Goal: Complete application form: Complete application form

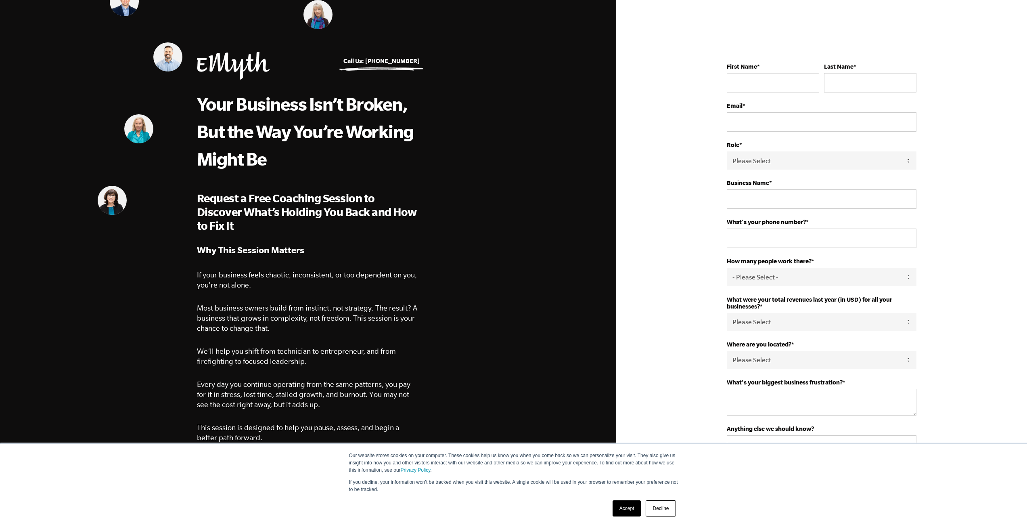
click at [618, 509] on link "Accept" at bounding box center [627, 508] width 29 height 16
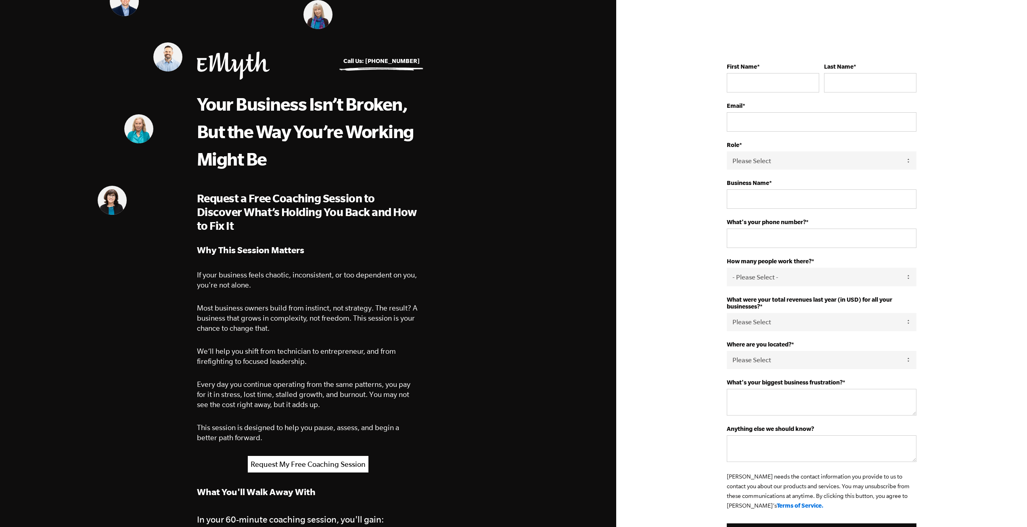
click at [763, 73] on div "First Name *" at bounding box center [773, 77] width 92 height 29
click at [764, 77] on input "First Name *" at bounding box center [773, 82] width 92 height 19
type input "Richard"
type input "Hunting"
type input "richard@metrotechs.net"
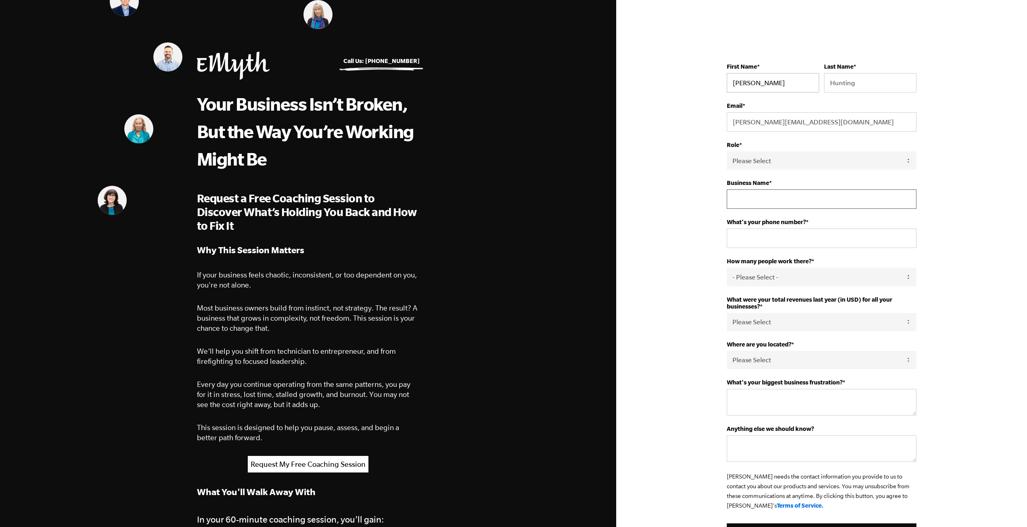
type input "Metrotechs Digital Marketing Agency"
type input "19452170131"
select select "United States"
click at [777, 156] on select "Please Select Owner Partner / Co-Owner Executive Employee / Other" at bounding box center [822, 160] width 190 height 18
select select "Owner"
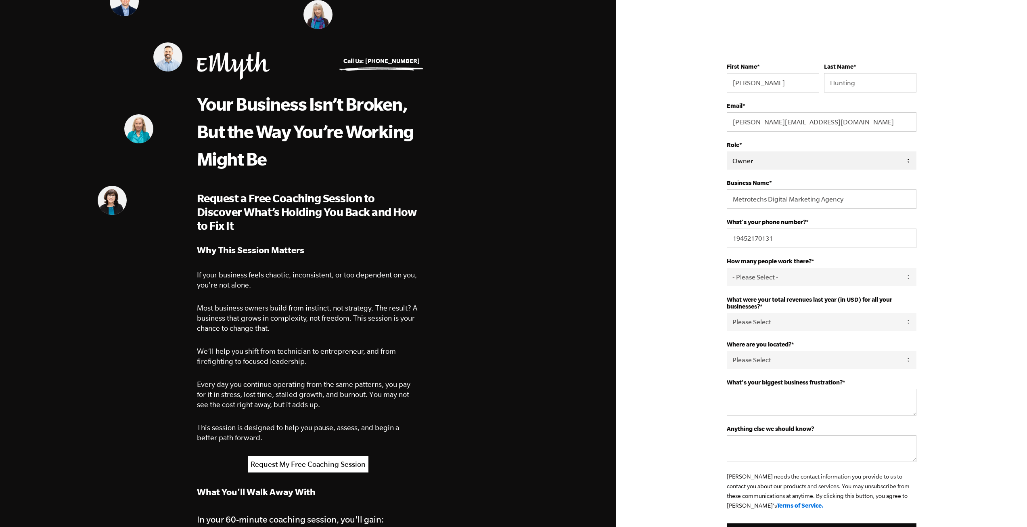
click at [727, 151] on select "Please Select Owner Partner / Co-Owner Executive Employee / Other" at bounding box center [822, 160] width 190 height 18
drag, startPoint x: 852, startPoint y: 198, endPoint x: 765, endPoint y: 210, distance: 87.2
click at [765, 210] on fieldset "Business Name * Metrotechs Digital Marketing Agency" at bounding box center [822, 198] width 190 height 39
type input "Metrotechs"
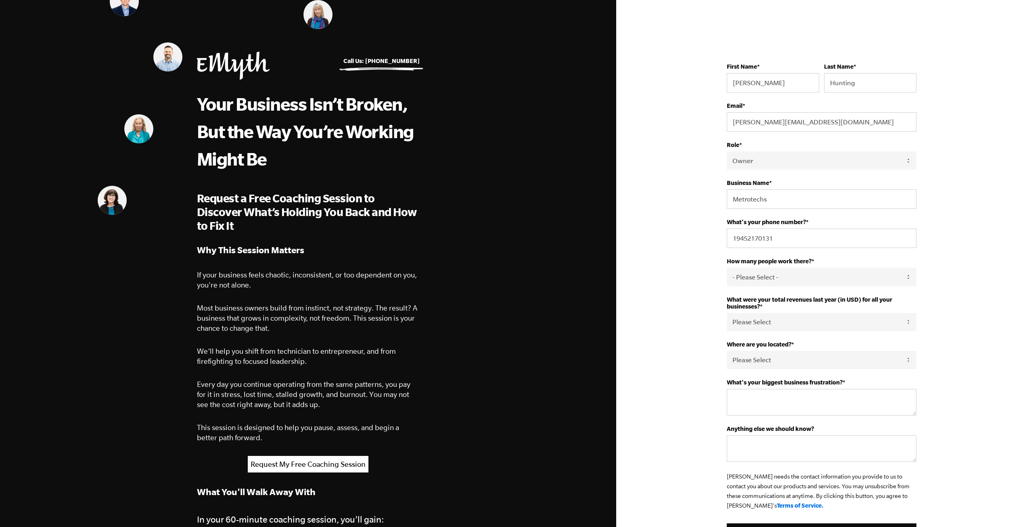
click at [734, 238] on input "19452170131" at bounding box center [822, 237] width 190 height 19
type input "9452170131"
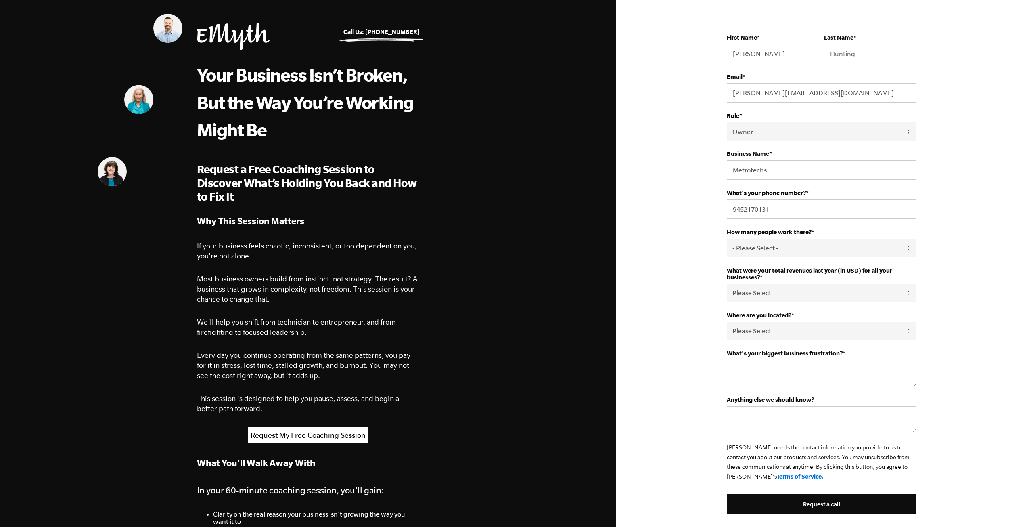
scroll to position [40, 0]
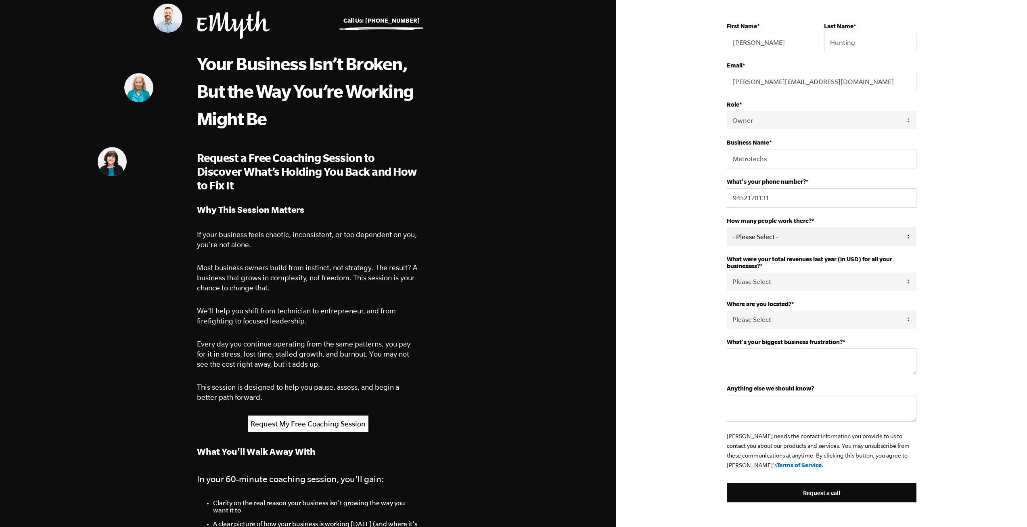
click at [759, 243] on select "- Please Select - 50+ 35-49 20-34 10-19 4-9 1-3 0 tfa_105 tfa_106 tfa_107 tfa_1…" at bounding box center [822, 236] width 190 height 18
select select "1-3"
click at [727, 228] on select "- Please Select - 50+ 35-49 20-34 10-19 4-9 1-3 0 tfa_105 tfa_106 tfa_107 tfa_1…" at bounding box center [822, 236] width 190 height 18
click at [779, 279] on select "Please Select 0-75K 76-150K 151-275K 276-500K 501-750K 751-1M 1-2.5M 2.5-5M 5-1…" at bounding box center [822, 281] width 190 height 18
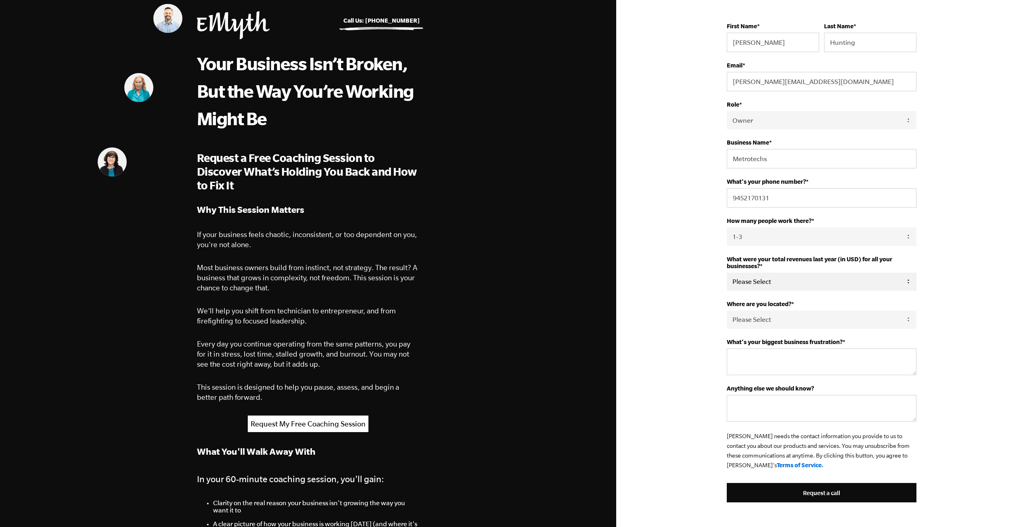
select select "76-150K"
click at [727, 274] on select "Please Select 0-75K 76-150K 151-275K 276-500K 501-750K 751-1M 1-2.5M 2.5-5M 5-1…" at bounding box center [822, 281] width 190 height 18
click at [782, 362] on textarea "What's your biggest business frustration? *" at bounding box center [822, 361] width 190 height 27
click at [745, 359] on textarea "Lack clients" at bounding box center [822, 361] width 190 height 27
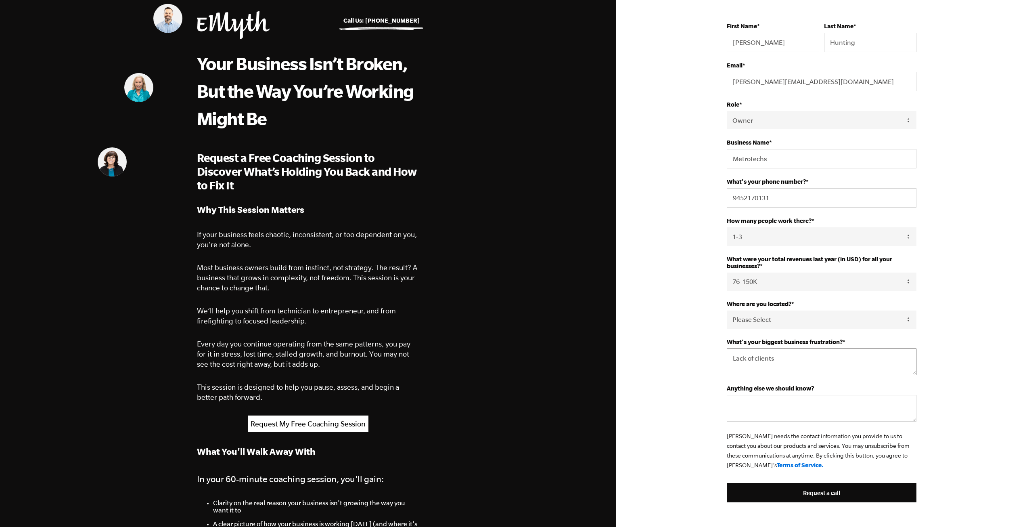
type textarea "Lack of clients"
